Goal: Task Accomplishment & Management: Use online tool/utility

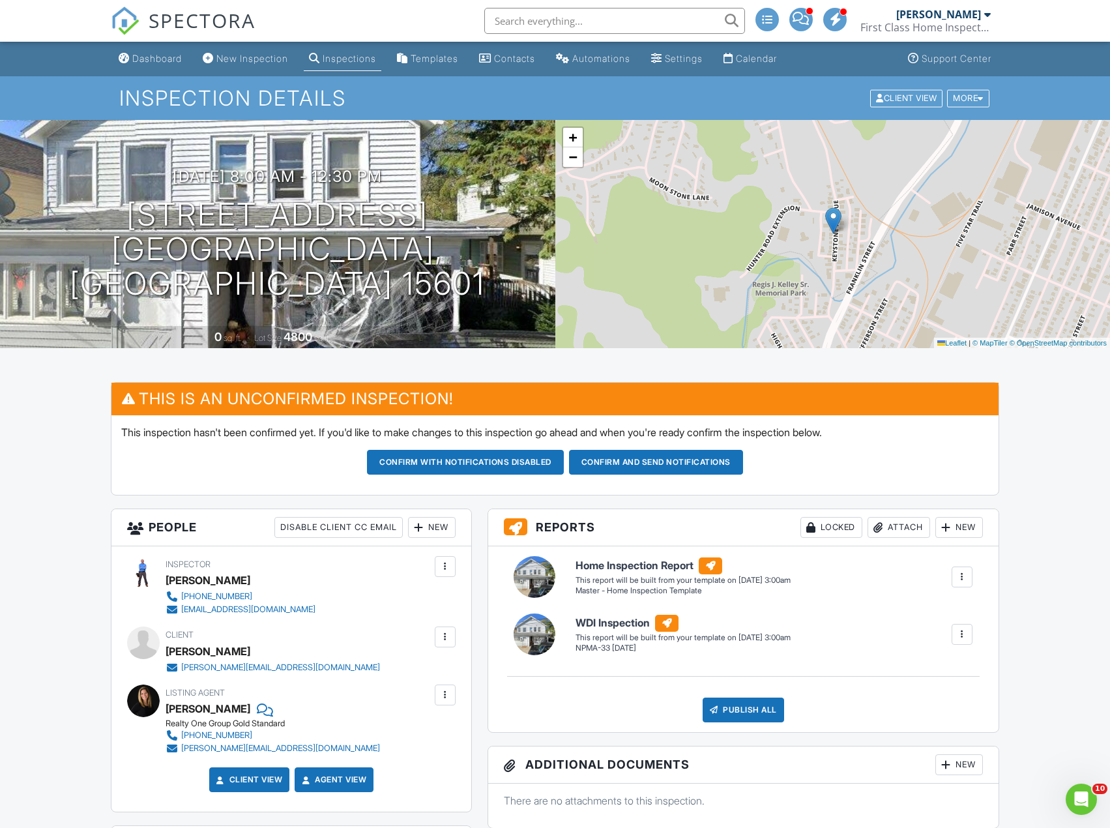
click at [158, 65] on link "Dashboard" at bounding box center [150, 59] width 74 height 24
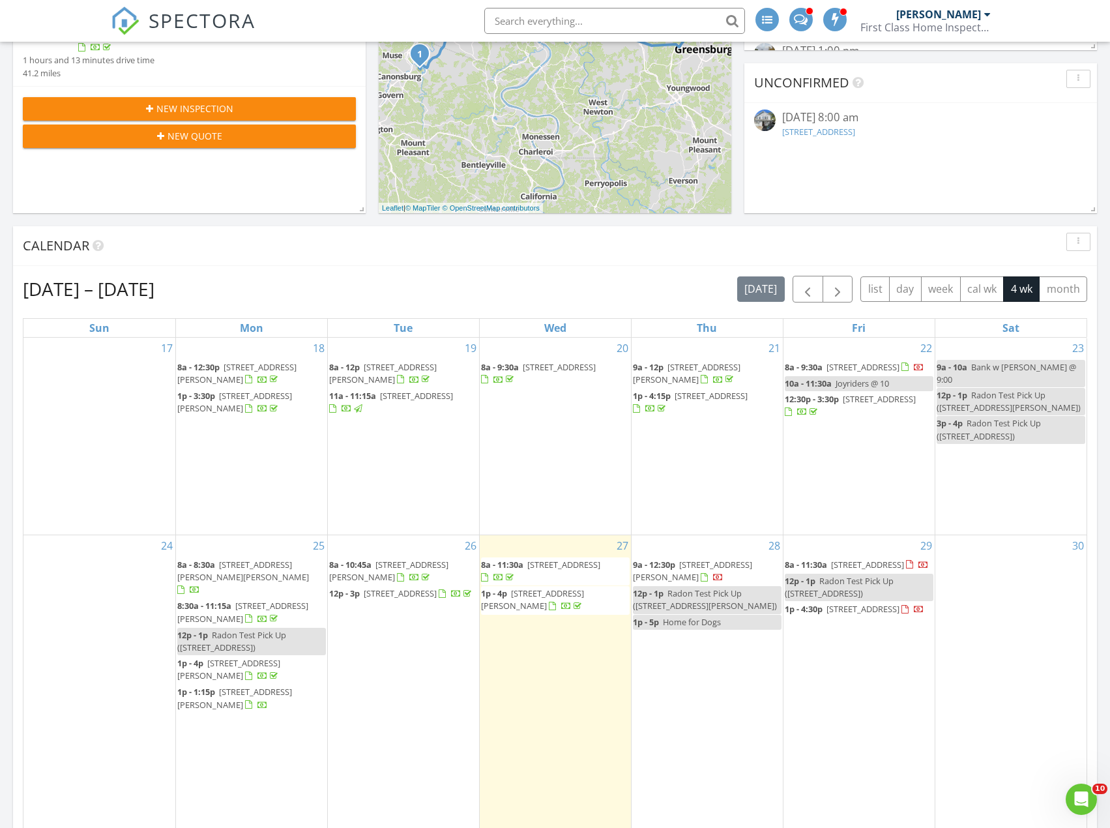
scroll to position [456, 0]
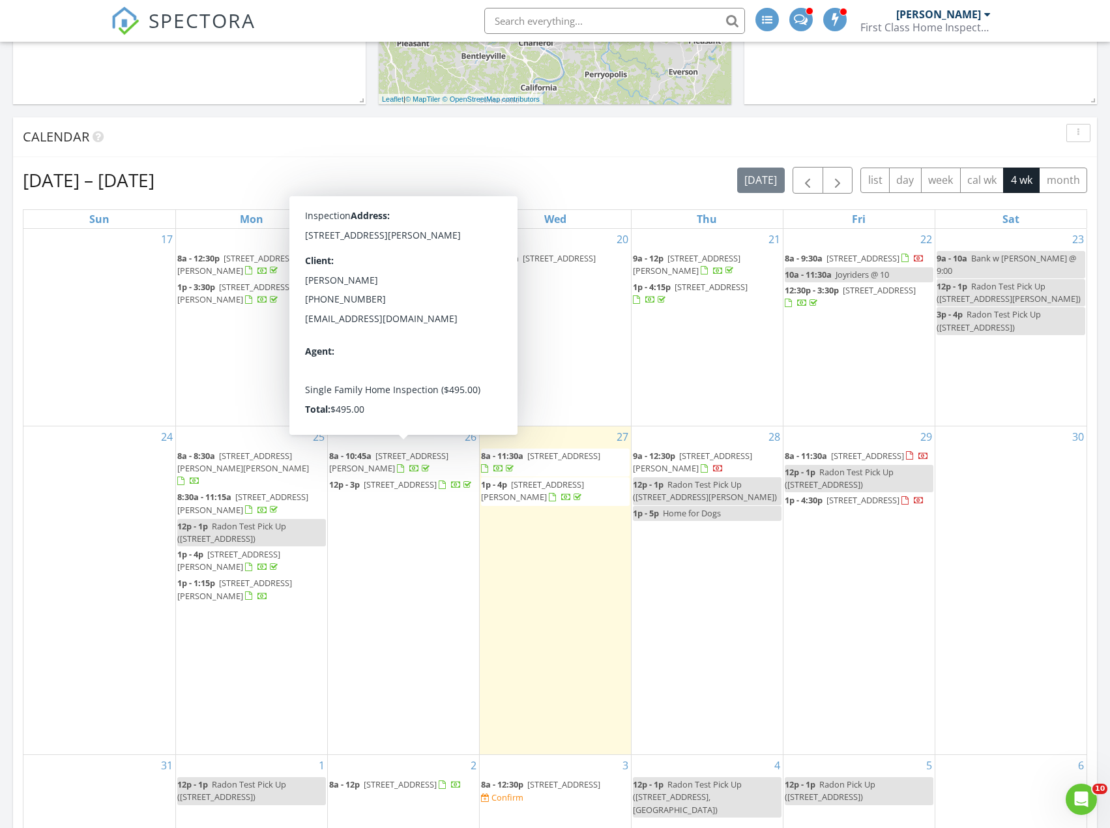
click at [379, 454] on span "[STREET_ADDRESS][PERSON_NAME]" at bounding box center [388, 462] width 119 height 24
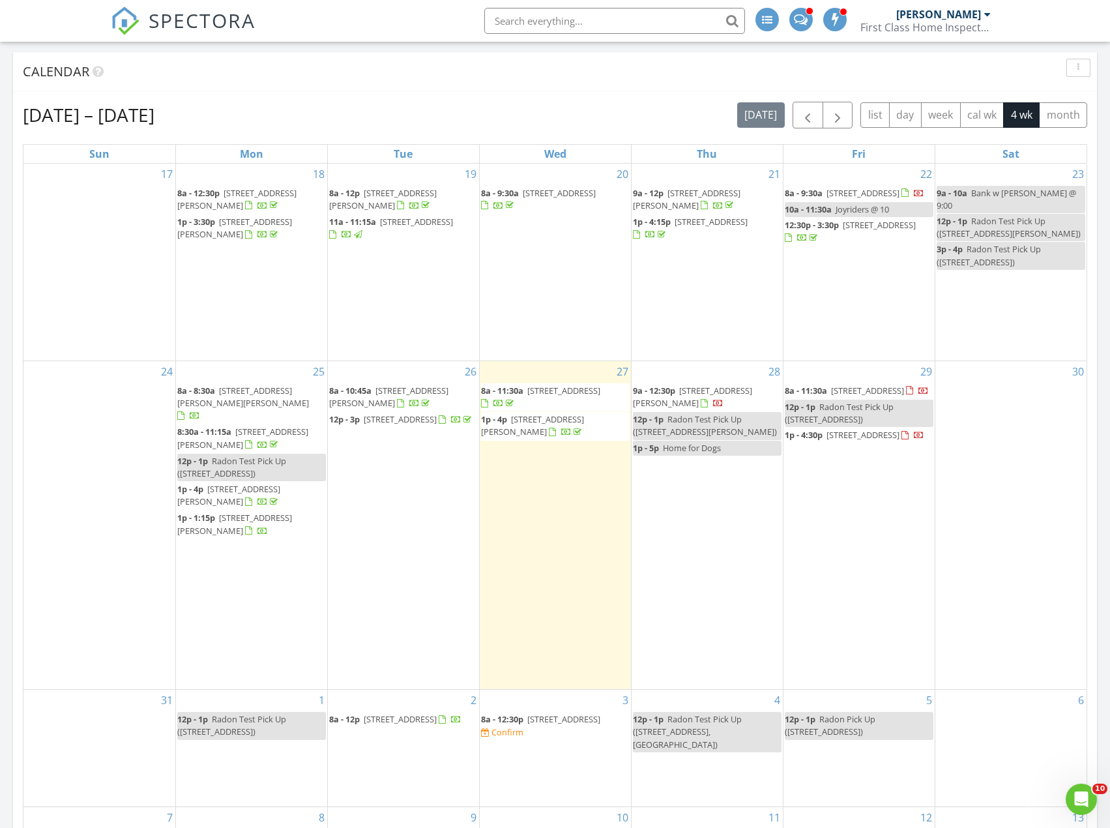
click at [685, 397] on span "[STREET_ADDRESS][PERSON_NAME]" at bounding box center [692, 396] width 119 height 24
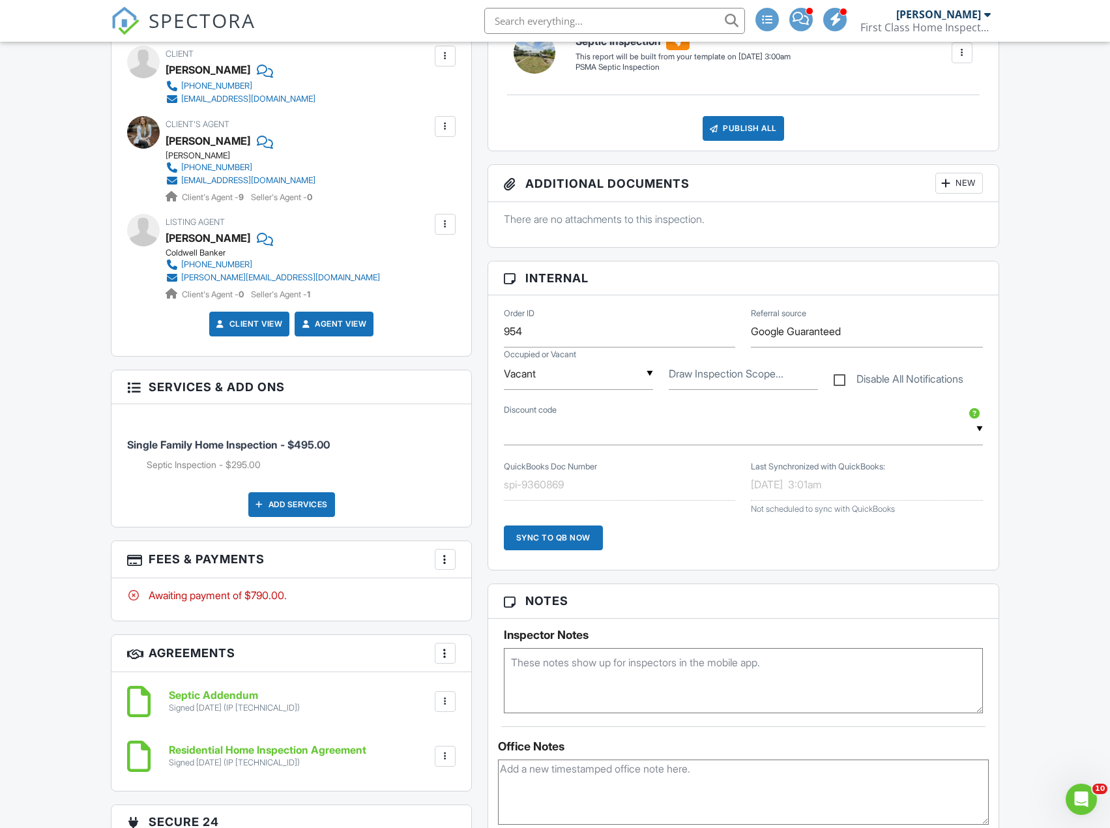
scroll to position [130, 0]
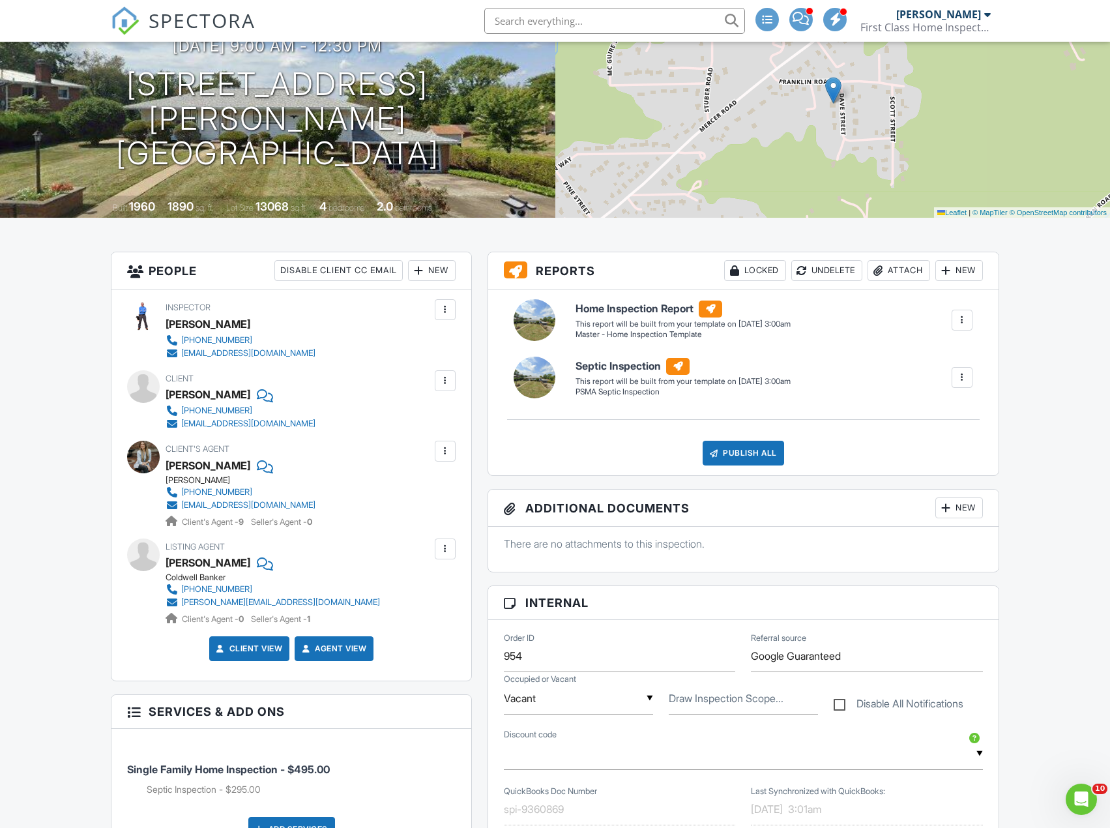
click at [956, 382] on div at bounding box center [961, 377] width 13 height 13
click at [947, 413] on div "Build Now" at bounding box center [935, 415] width 63 height 16
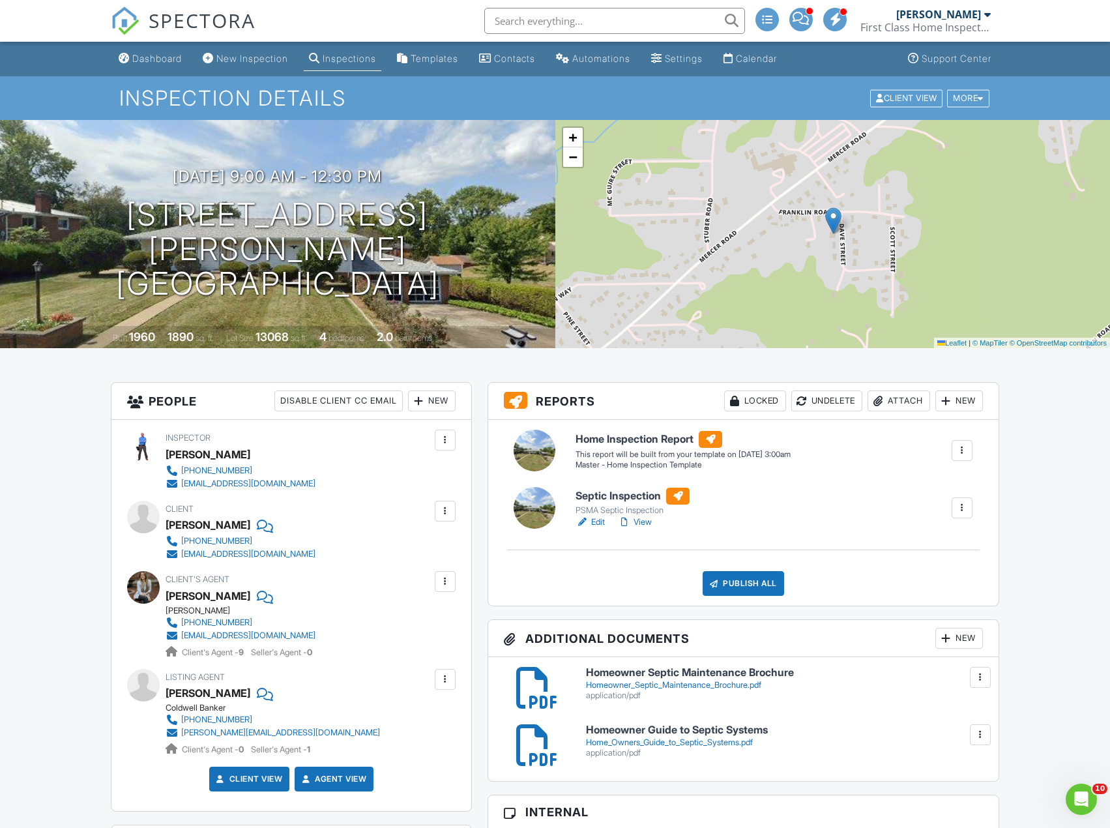
click at [598, 517] on link "Edit" at bounding box center [589, 521] width 29 height 13
